Goal: Task Accomplishment & Management: Manage account settings

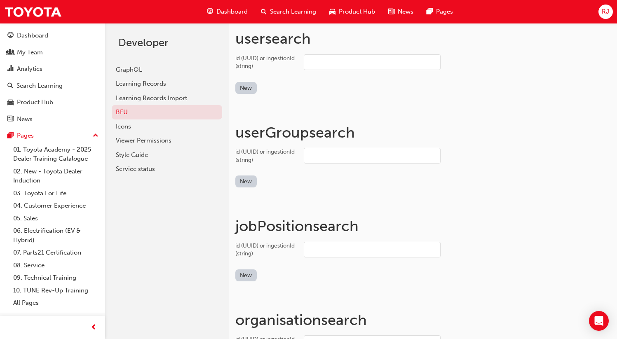
click at [604, 14] on span "RJ" at bounding box center [605, 11] width 7 height 9
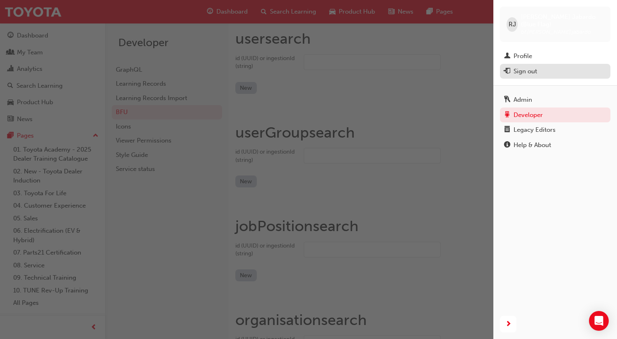
click at [527, 67] on div "Sign out" at bounding box center [525, 71] width 23 height 9
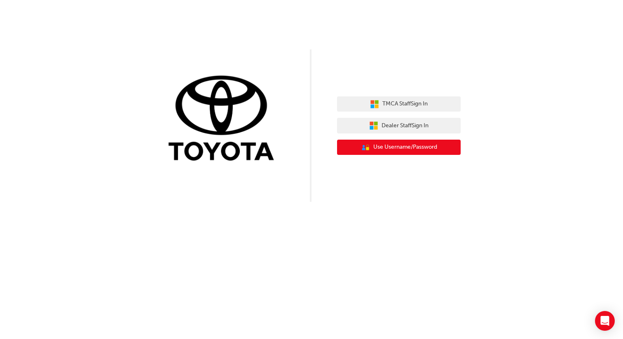
click at [404, 149] on span "Use Username/Password" at bounding box center [406, 147] width 64 height 9
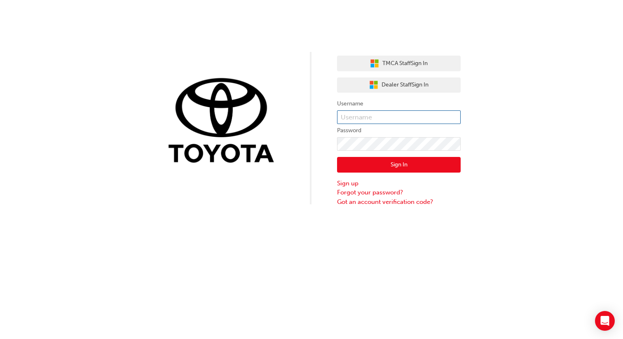
click at [377, 117] on input "text" at bounding box center [399, 117] width 124 height 14
type input "bf.[PERSON_NAME].jabardo"
click at [397, 167] on button "Sign In" at bounding box center [399, 165] width 124 height 16
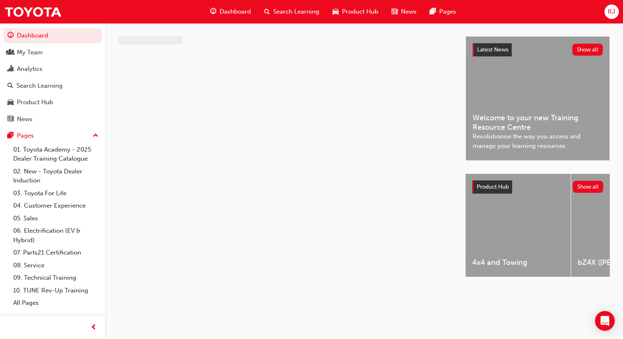
click at [611, 14] on span "RJ" at bounding box center [611, 11] width 7 height 9
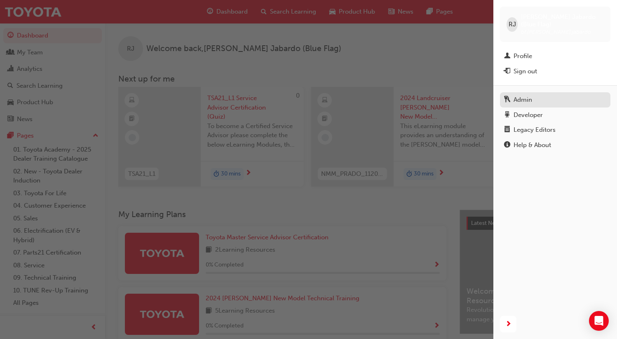
click at [535, 95] on div "Admin" at bounding box center [555, 100] width 102 height 10
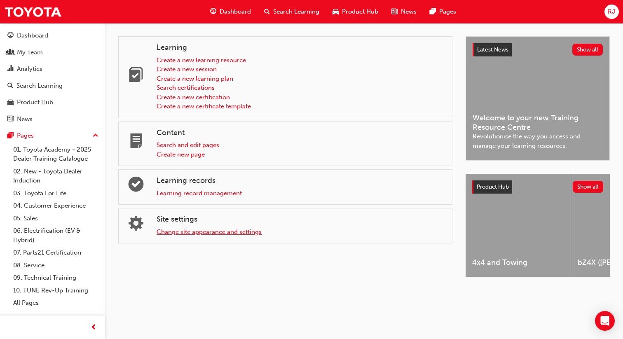
click at [241, 233] on link "Change site appearance and settings" at bounding box center [209, 231] width 105 height 7
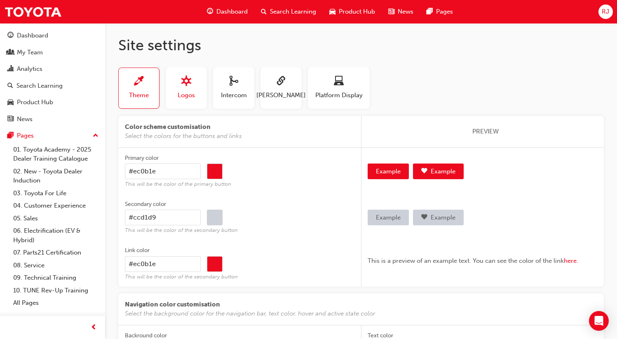
click at [180, 82] on div "button" at bounding box center [186, 82] width 17 height 13
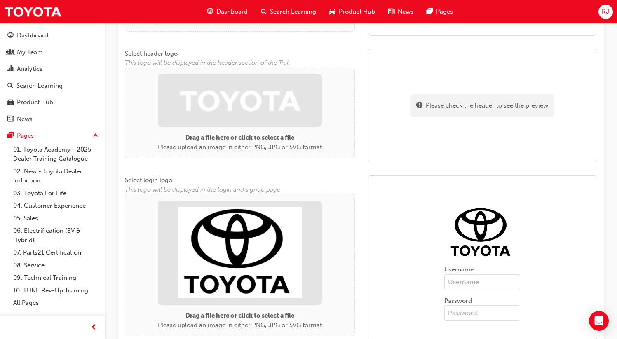
scroll to position [187, 0]
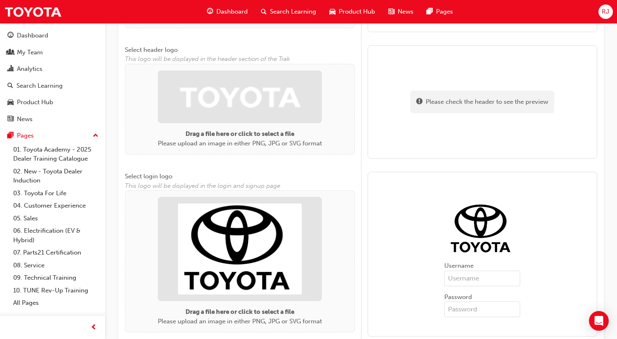
click at [247, 99] on img at bounding box center [240, 97] width 124 height 40
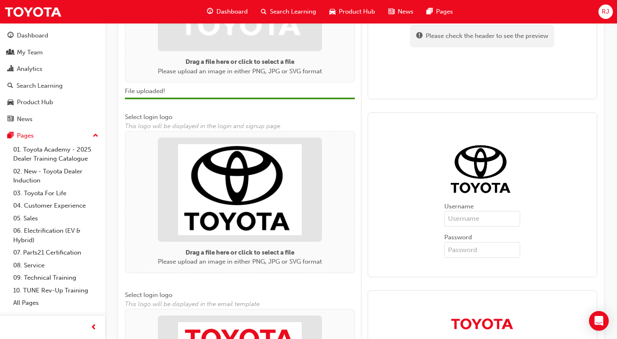
scroll to position [258, 0]
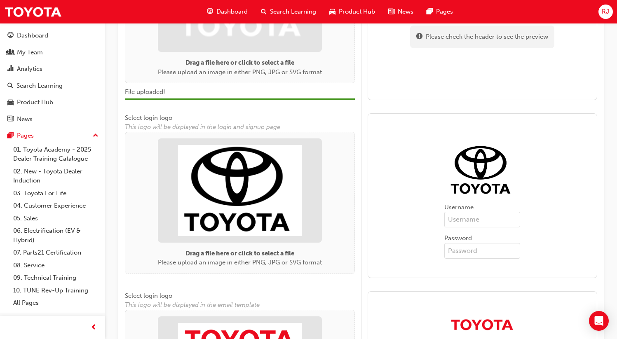
click at [231, 206] on img at bounding box center [240, 190] width 124 height 91
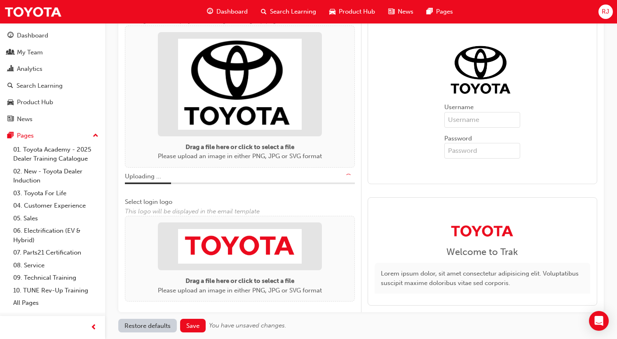
scroll to position [405, 0]
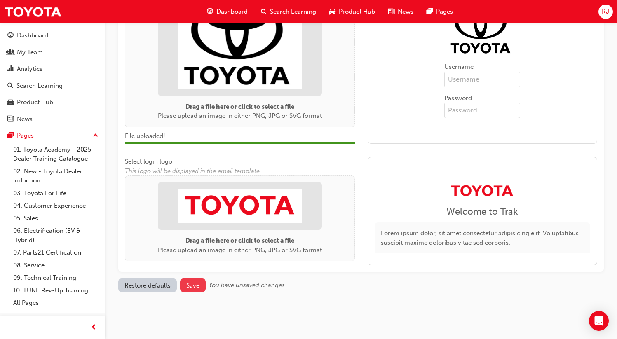
click at [194, 285] on span "Save" at bounding box center [192, 285] width 13 height 7
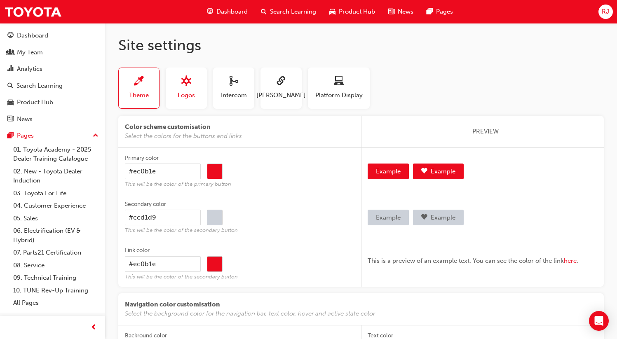
click at [186, 89] on div "Logos" at bounding box center [186, 87] width 17 height 23
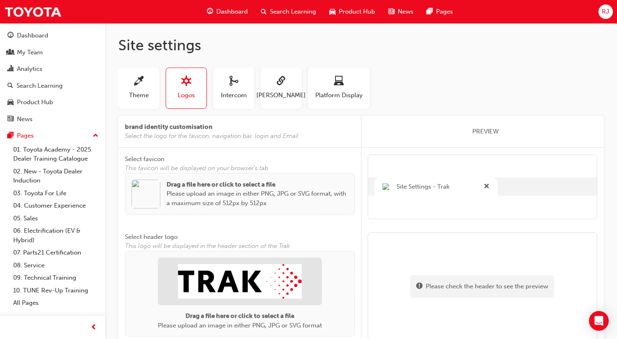
click at [604, 12] on span "RJ" at bounding box center [605, 11] width 7 height 9
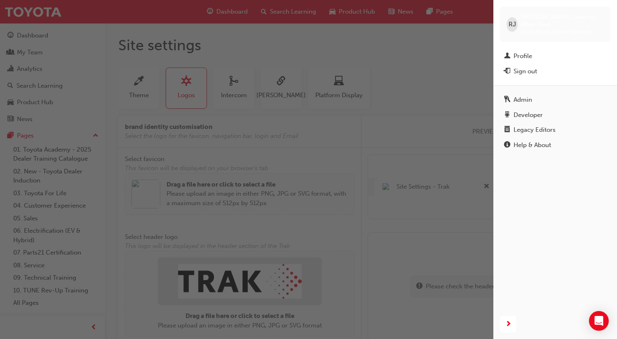
click at [442, 49] on div "button" at bounding box center [246, 169] width 493 height 339
